Goal: Information Seeking & Learning: Learn about a topic

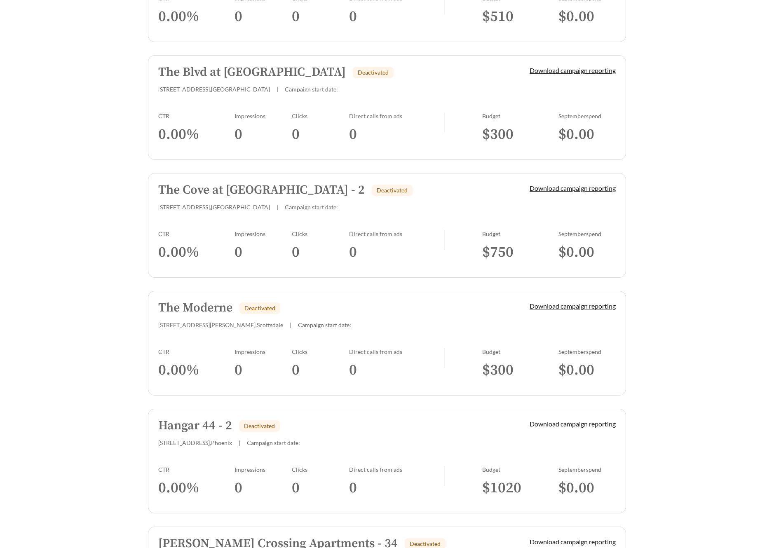
scroll to position [352, 0]
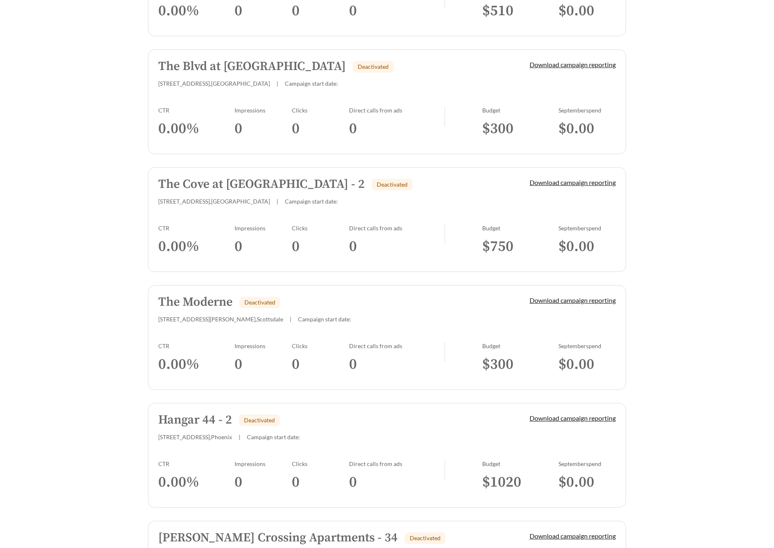
click at [193, 299] on h5 "The Moderne" at bounding box center [195, 303] width 74 height 14
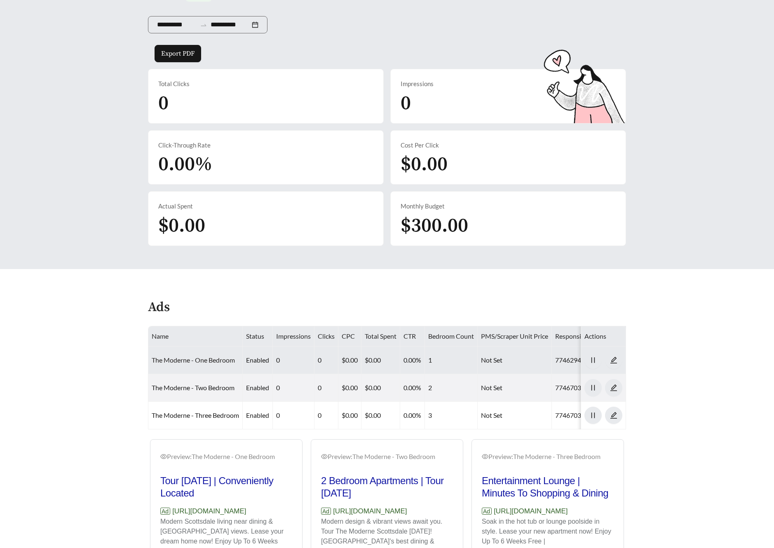
click at [205, 362] on link "The Moderne - One Bedroom" at bounding box center [193, 360] width 83 height 8
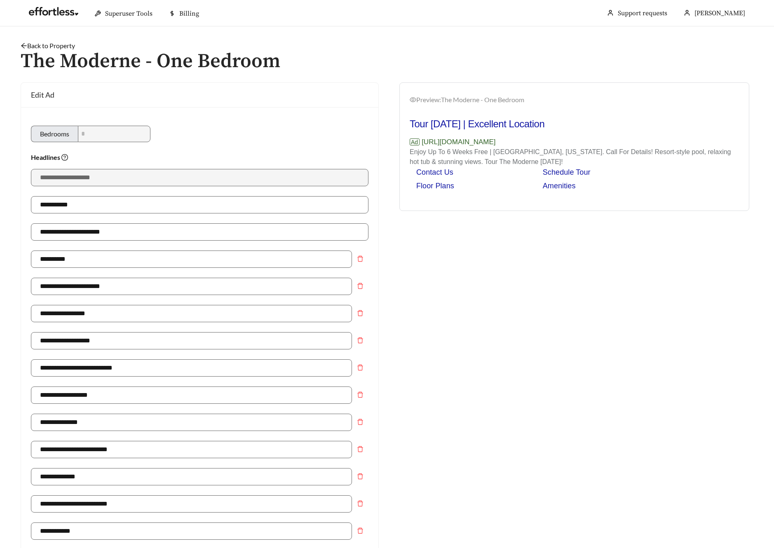
click at [22, 45] on icon "arrow-left" at bounding box center [23, 45] width 5 height 5
